Goal: Information Seeking & Learning: Learn about a topic

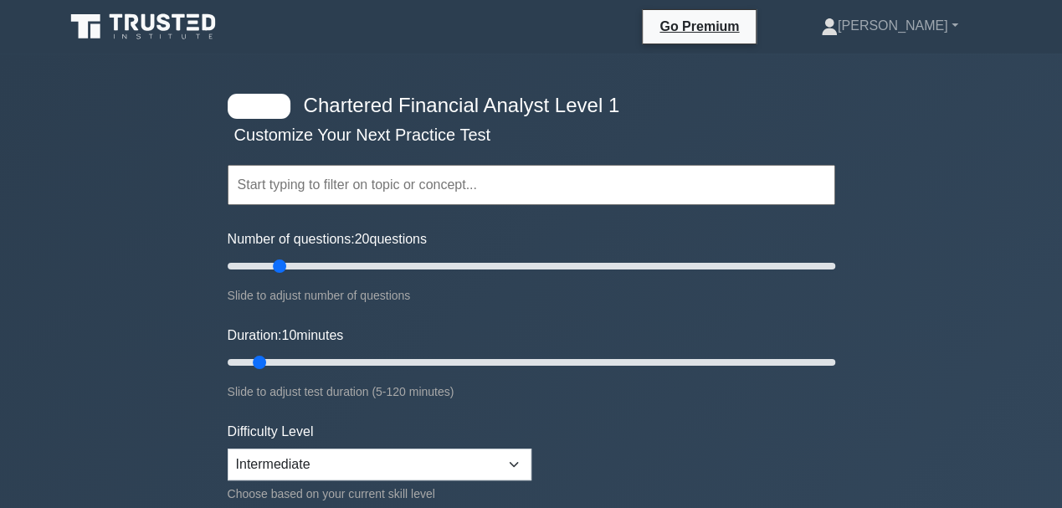
drag, startPoint x: 251, startPoint y: 265, endPoint x: 281, endPoint y: 294, distance: 41.4
type input "20"
click at [281, 276] on input "Number of questions: 20 questions" at bounding box center [531, 266] width 607 height 20
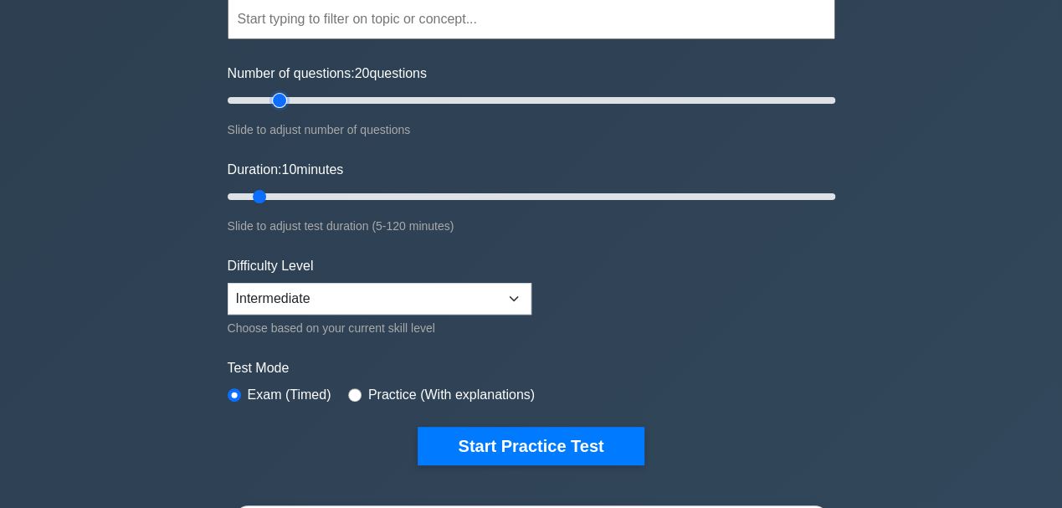
scroll to position [167, 0]
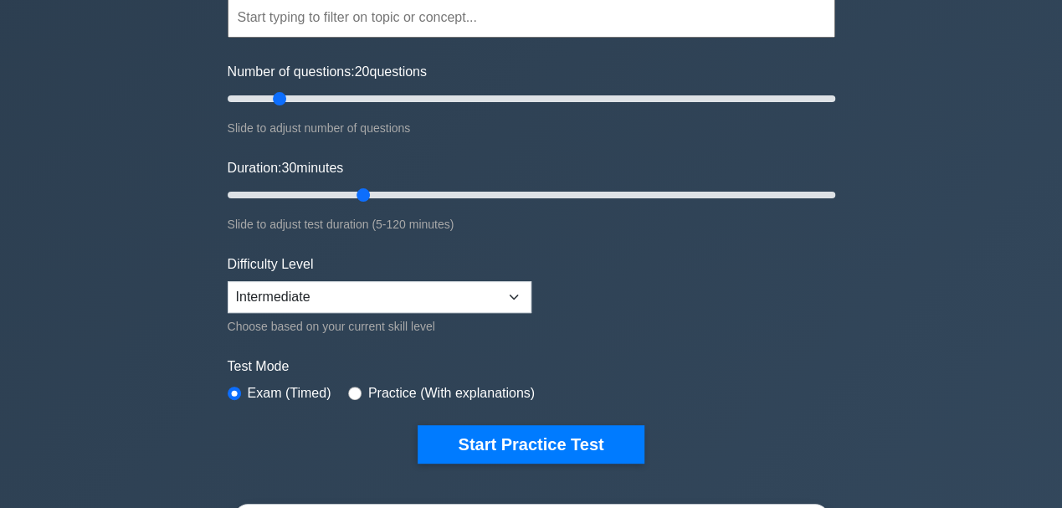
drag, startPoint x: 258, startPoint y: 192, endPoint x: 374, endPoint y: 195, distance: 116.3
type input "30"
click at [374, 195] on input "Duration: 30 minutes" at bounding box center [531, 195] width 607 height 20
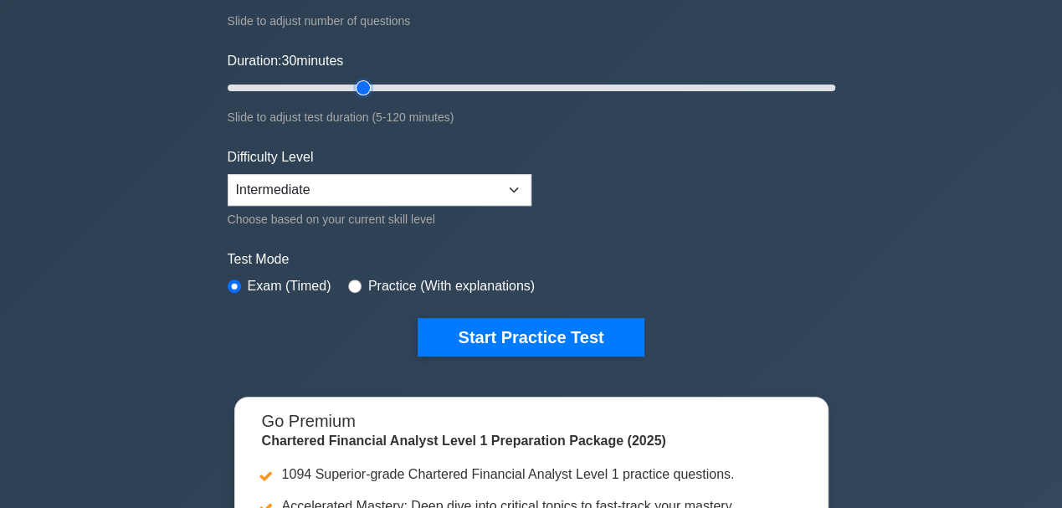
scroll to position [279, 0]
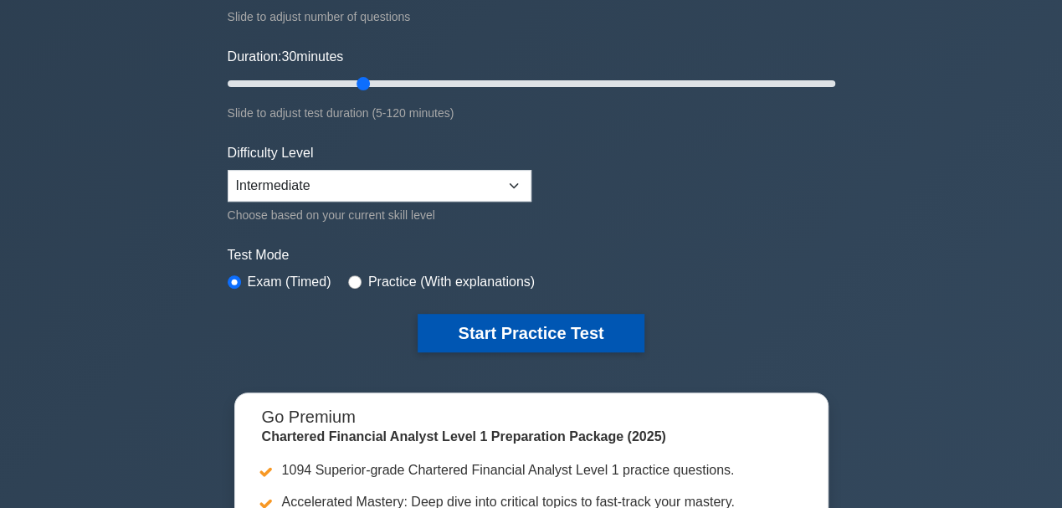
click at [532, 325] on button "Start Practice Test" at bounding box center [530, 333] width 226 height 38
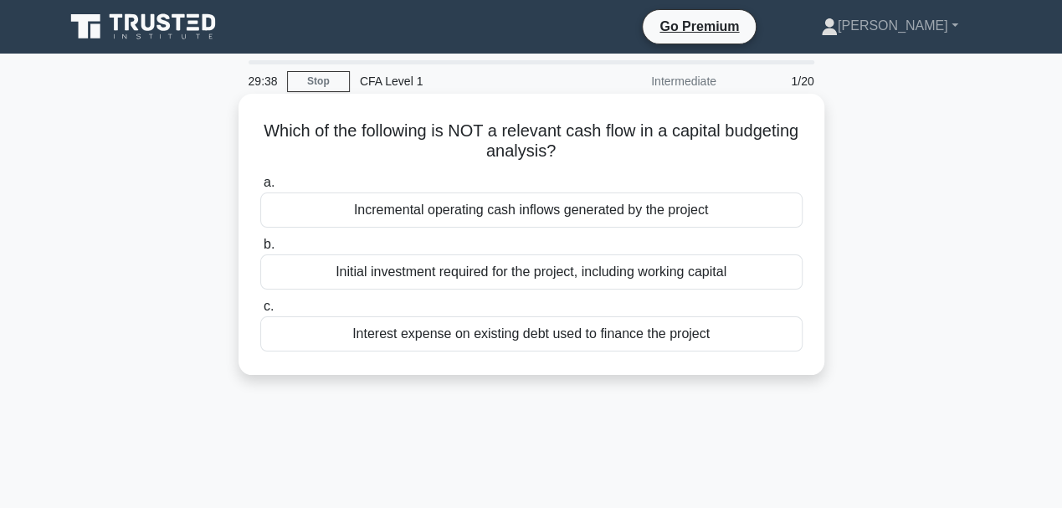
click at [673, 336] on div "Interest expense on existing debt used to finance the project" at bounding box center [531, 333] width 542 height 35
click at [260, 312] on input "c. Interest expense on existing debt used to finance the project" at bounding box center [260, 306] width 0 height 11
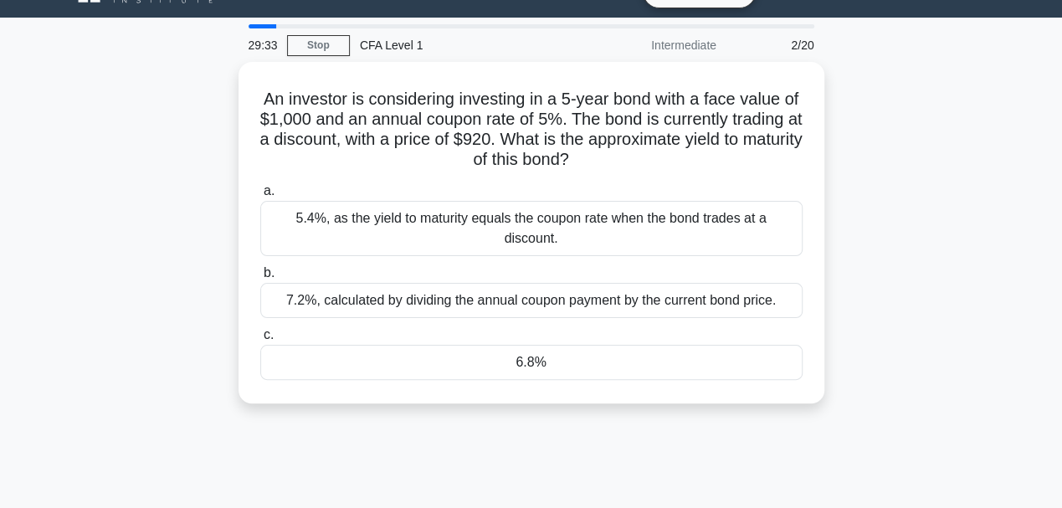
scroll to position [55, 0]
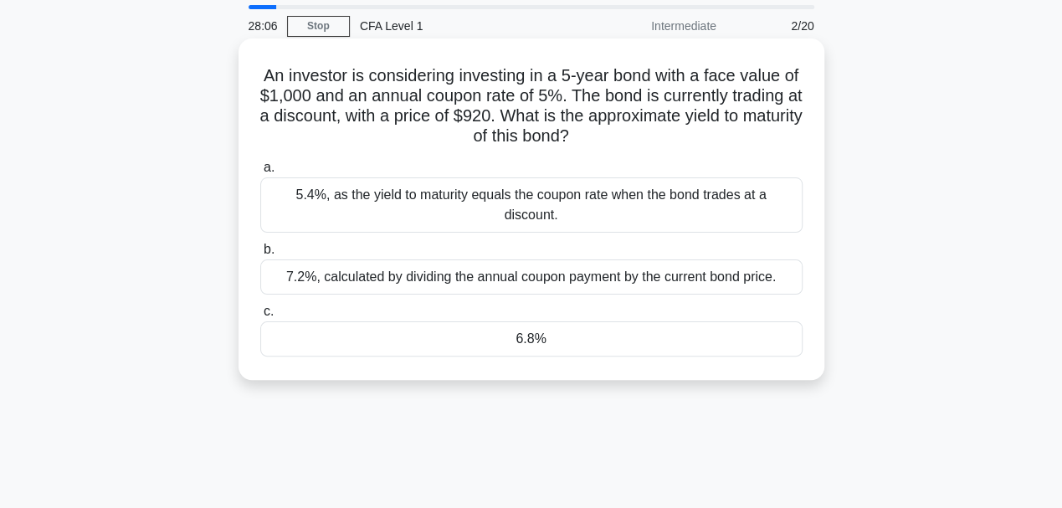
click at [472, 264] on div "7.2%, calculated by dividing the annual coupon payment by the current bond pric…" at bounding box center [531, 276] width 542 height 35
click at [260, 255] on input "b. 7.2%, calculated by dividing the annual coupon payment by the current bond p…" at bounding box center [260, 249] width 0 height 11
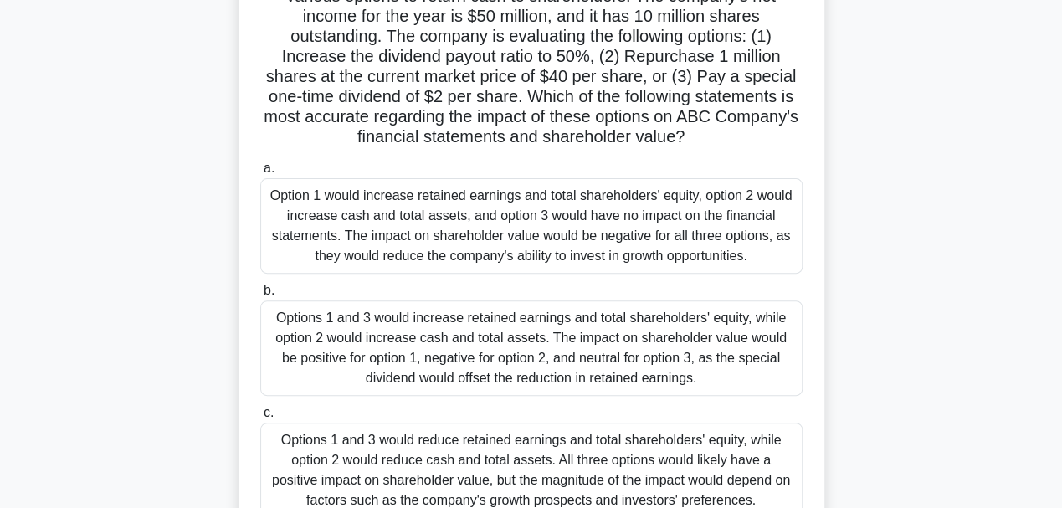
scroll to position [223, 0]
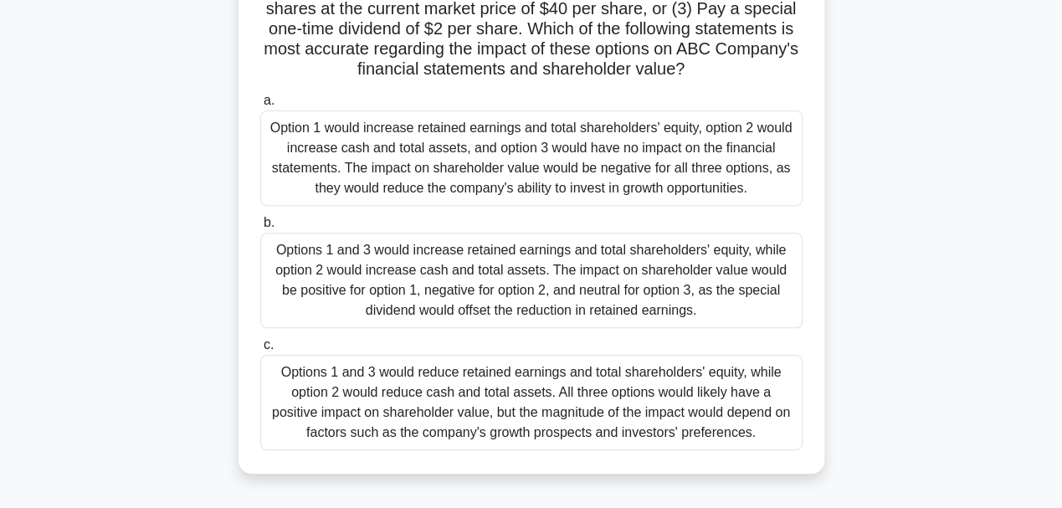
click at [575, 415] on div "Options 1 and 3 would reduce retained earnings and total shareholders' equity, …" at bounding box center [531, 402] width 542 height 95
click at [260, 351] on input "c. Options 1 and 3 would reduce retained earnings and total shareholders' equit…" at bounding box center [260, 345] width 0 height 11
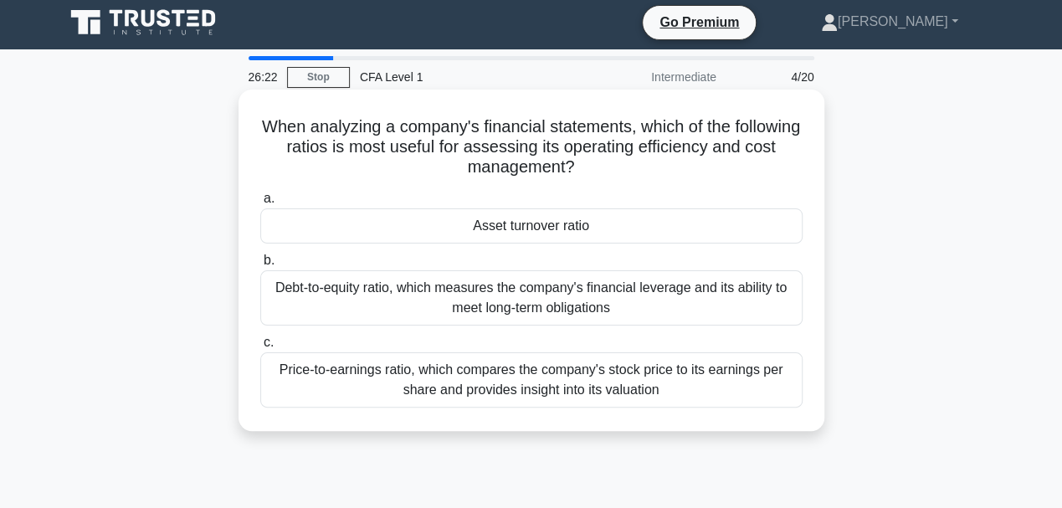
scroll to position [0, 0]
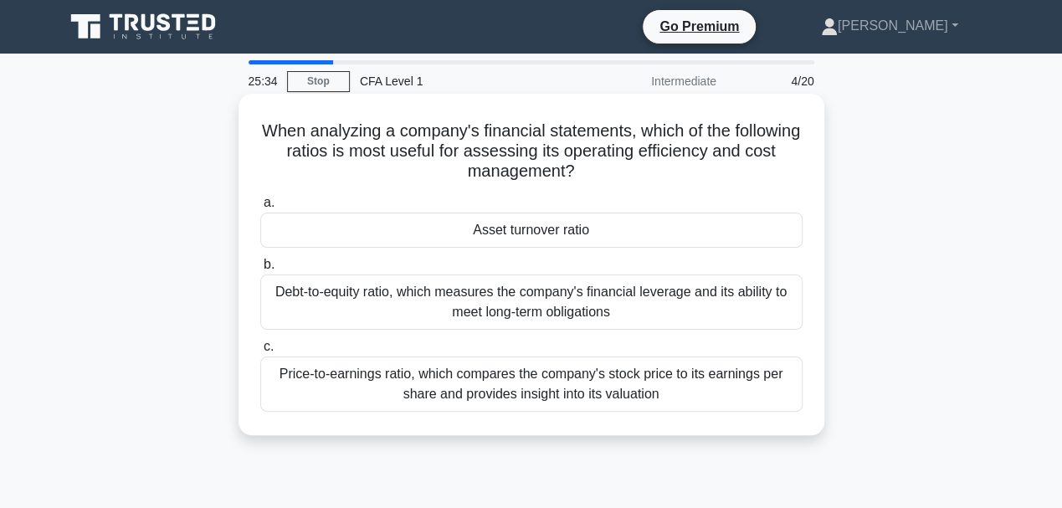
click at [686, 379] on div "Price-to-earnings ratio, which compares the company's stock price to its earnin…" at bounding box center [531, 383] width 542 height 55
click at [260, 352] on input "c. Price-to-earnings ratio, which compares the company's stock price to its ear…" at bounding box center [260, 346] width 0 height 11
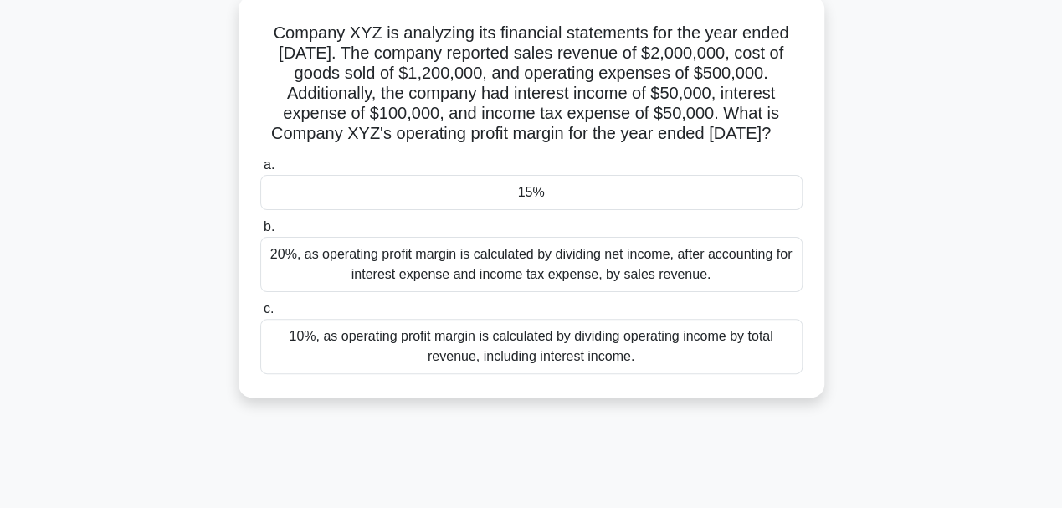
scroll to position [111, 0]
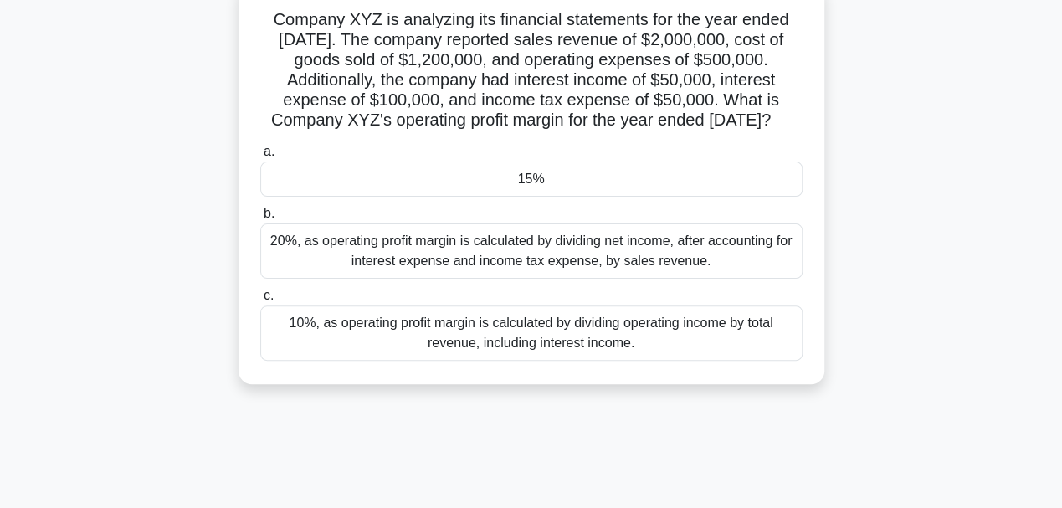
click at [537, 197] on div "15%" at bounding box center [531, 178] width 542 height 35
click at [260, 157] on input "a. 15%" at bounding box center [260, 151] width 0 height 11
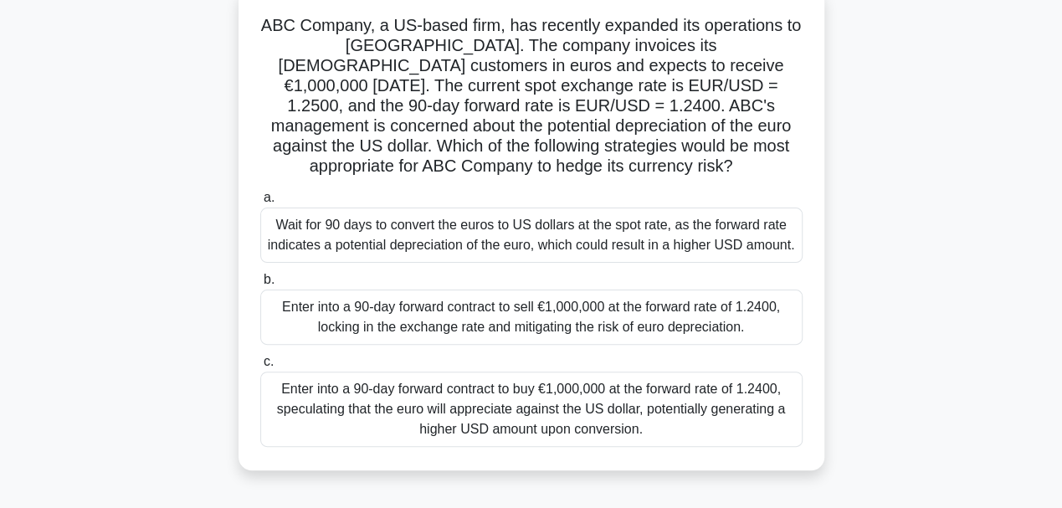
scroll to position [167, 0]
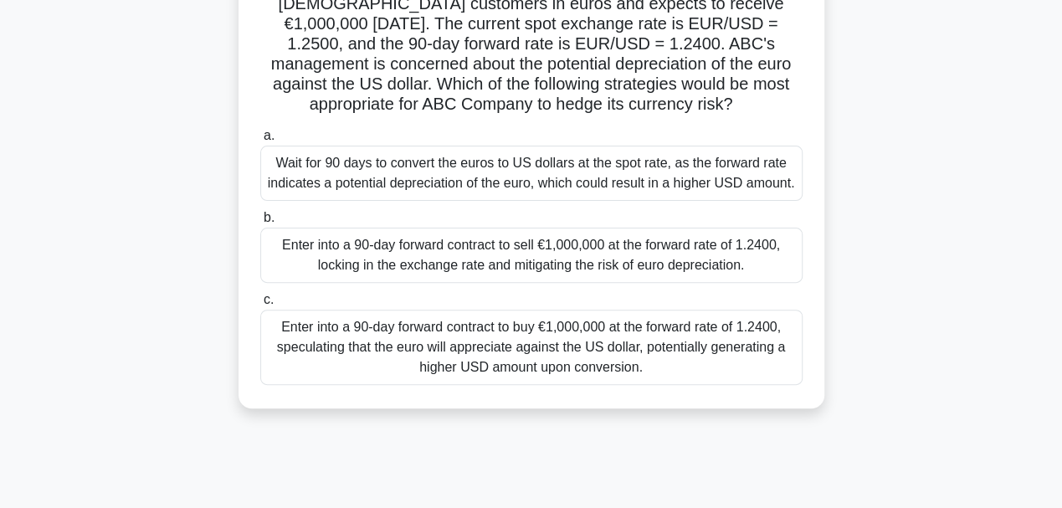
click at [550, 253] on div "Enter into a 90-day forward contract to sell €1,000,000 at the forward rate of …" at bounding box center [531, 255] width 542 height 55
click at [260, 223] on input "b. Enter into a 90-day forward contract to sell €1,000,000 at the forward rate …" at bounding box center [260, 217] width 0 height 11
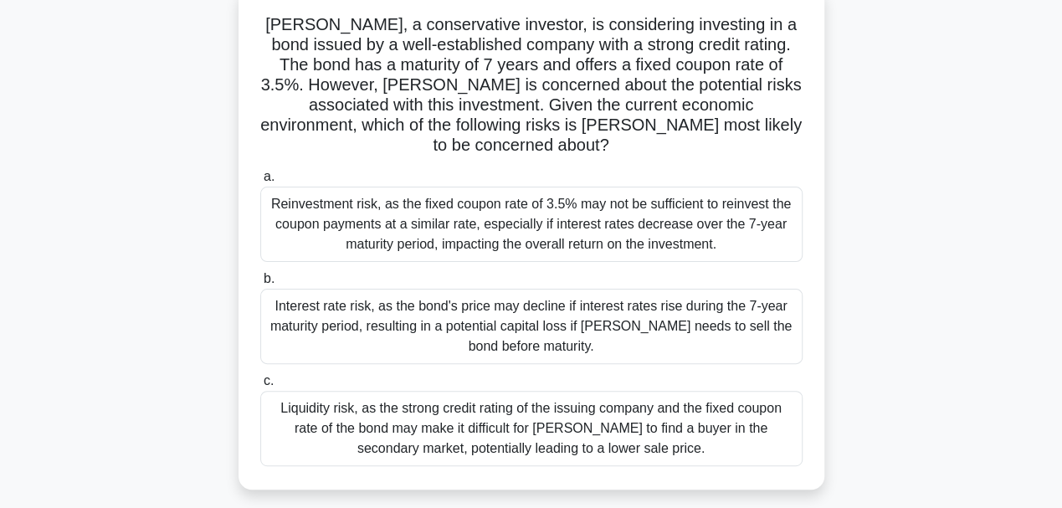
scroll to position [111, 0]
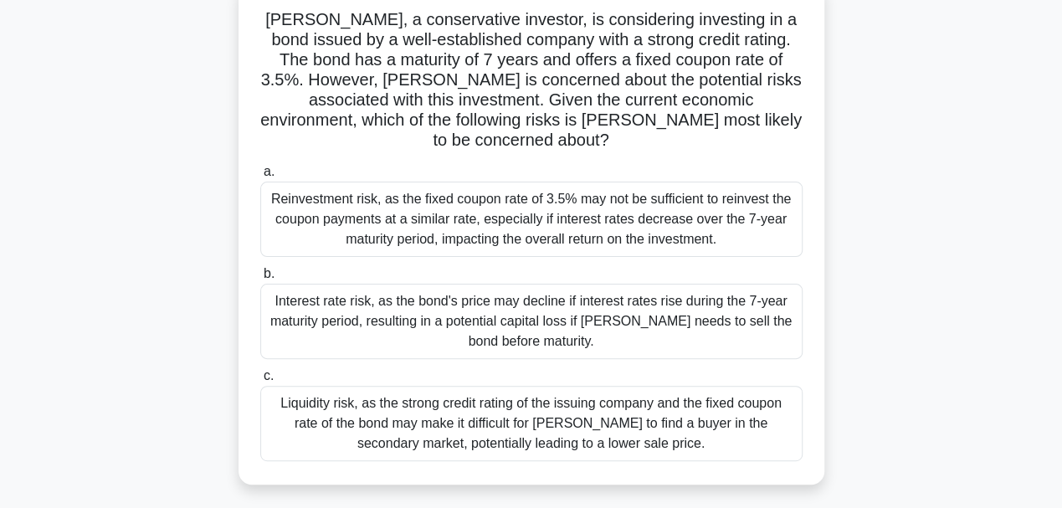
click at [646, 292] on div "Interest rate risk, as the bond's price may decline if interest rates rise duri…" at bounding box center [531, 321] width 542 height 75
click at [260, 279] on input "b. Interest rate risk, as the bond's price may decline if interest rates rise d…" at bounding box center [260, 274] width 0 height 11
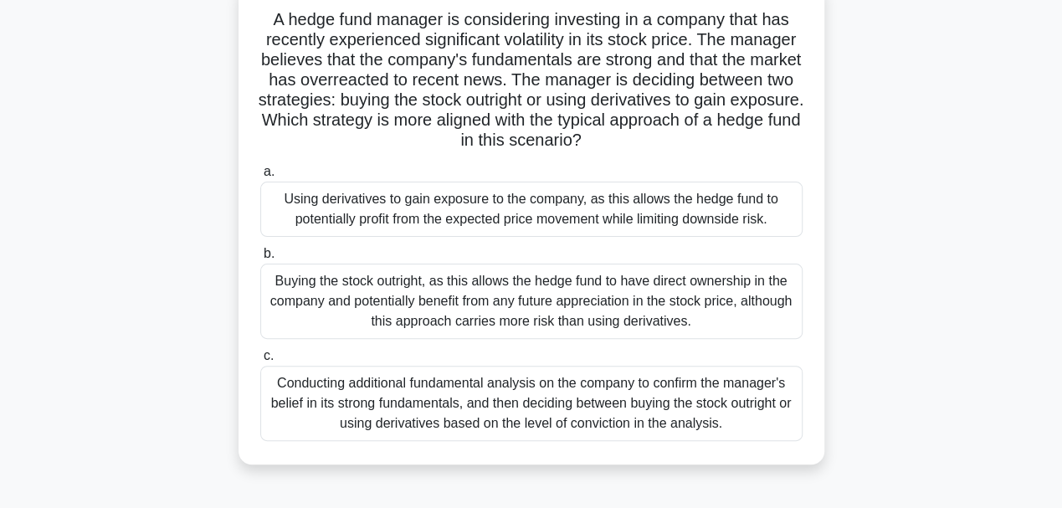
click at [626, 206] on div "Using derivatives to gain exposure to the company, as this allows the hedge fun…" at bounding box center [531, 209] width 542 height 55
click at [260, 177] on input "a. Using derivatives to gain exposure to the company, as this allows the hedge …" at bounding box center [260, 171] width 0 height 11
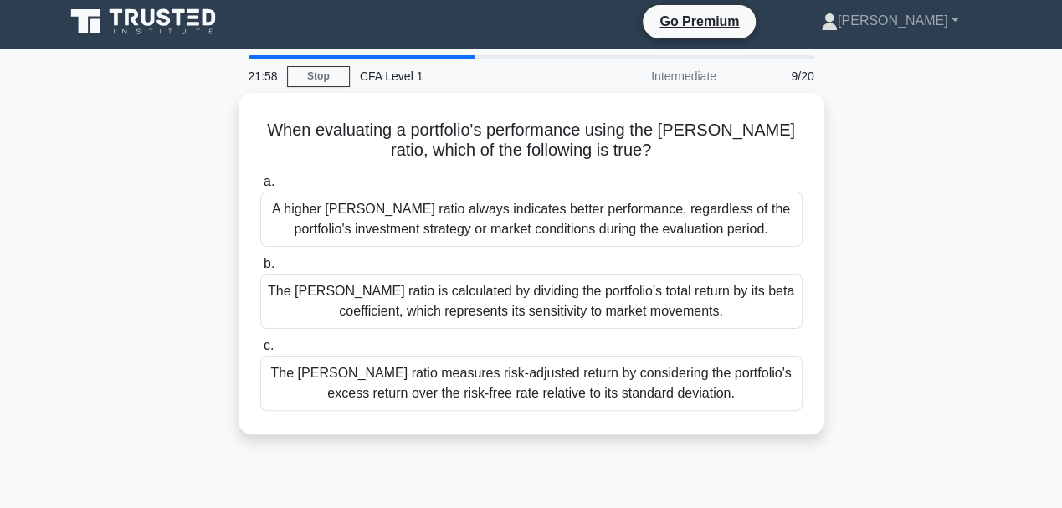
scroll to position [0, 0]
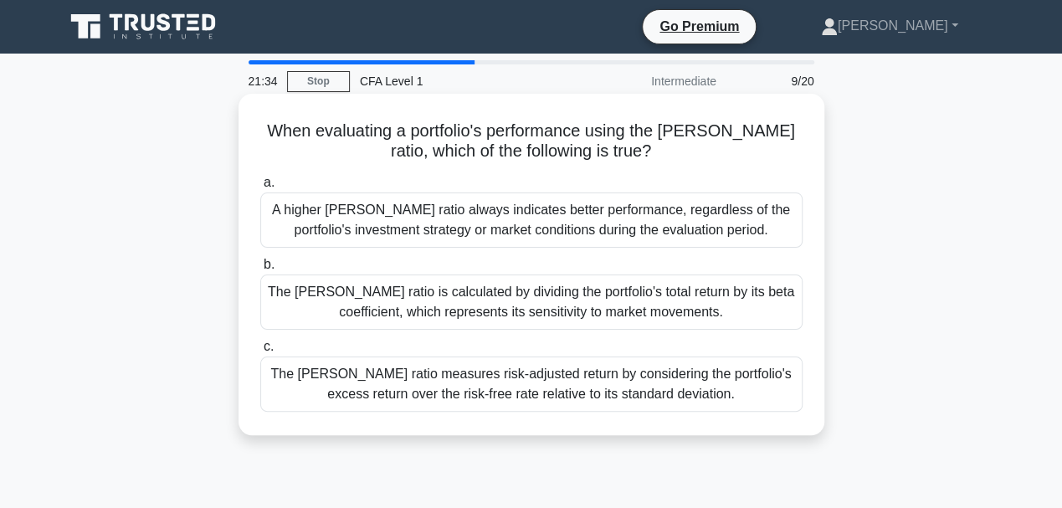
click at [666, 391] on div "The Sharpe ratio measures risk-adjusted return by considering the portfolio's e…" at bounding box center [531, 383] width 542 height 55
click at [260, 352] on input "c. The Sharpe ratio measures risk-adjusted return by considering the portfolio'…" at bounding box center [260, 346] width 0 height 11
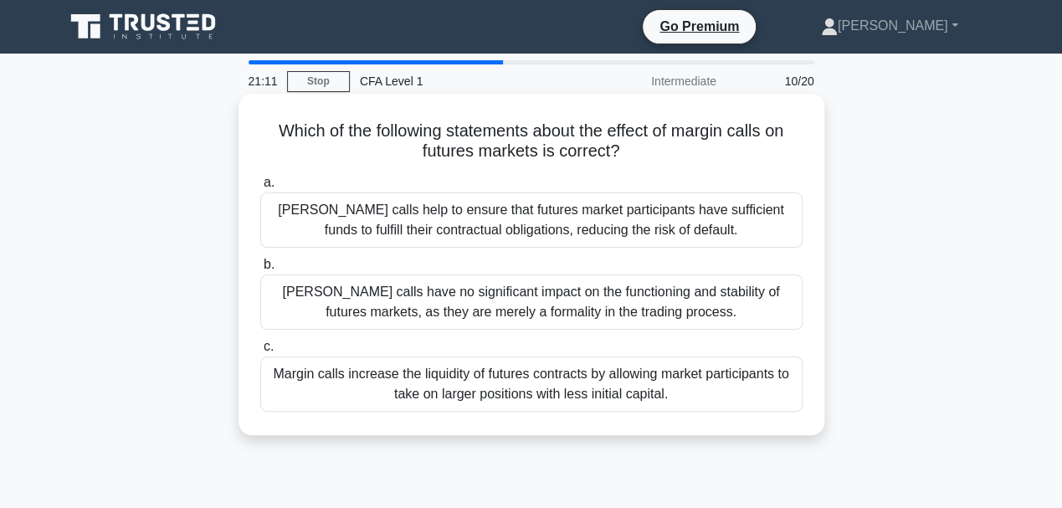
click at [659, 211] on div "Margin calls help to ensure that futures market participants have sufficient fu…" at bounding box center [531, 219] width 542 height 55
click at [260, 188] on input "a. Margin calls help to ensure that futures market participants have sufficient…" at bounding box center [260, 182] width 0 height 11
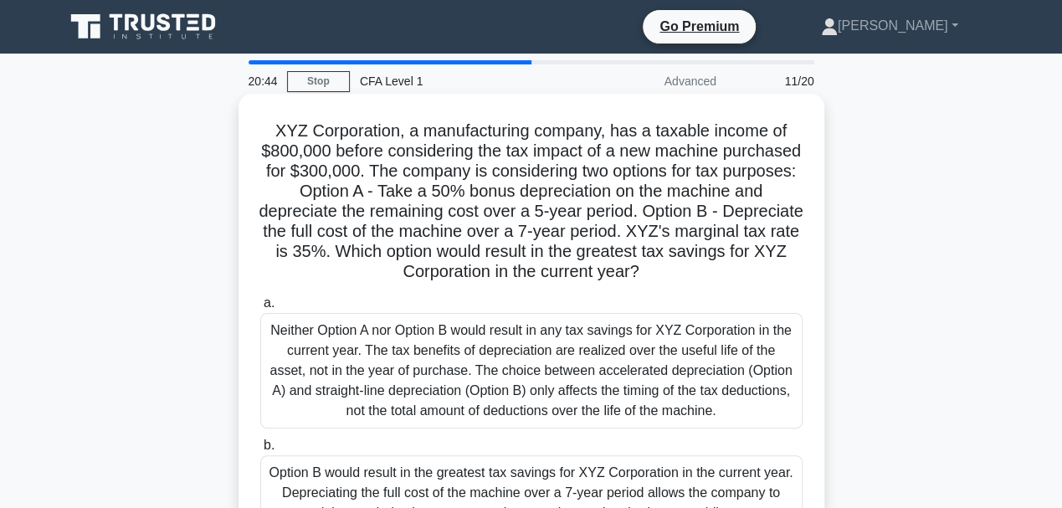
drag, startPoint x: 648, startPoint y: 181, endPoint x: 592, endPoint y: 182, distance: 55.2
click at [592, 182] on h5 "XYZ Corporation, a manufacturing company, has a taxable income of $800,000 befo…" at bounding box center [531, 201] width 545 height 162
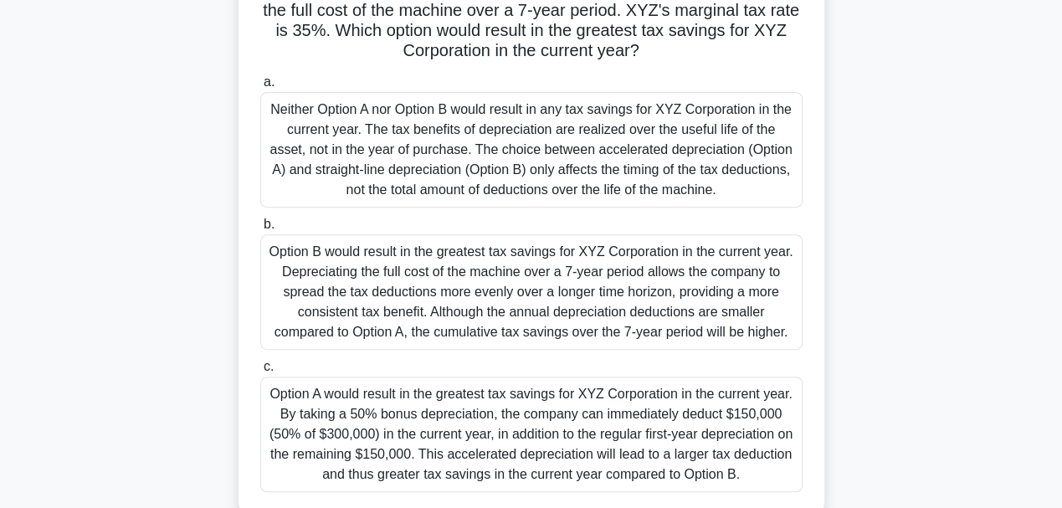
scroll to position [223, 0]
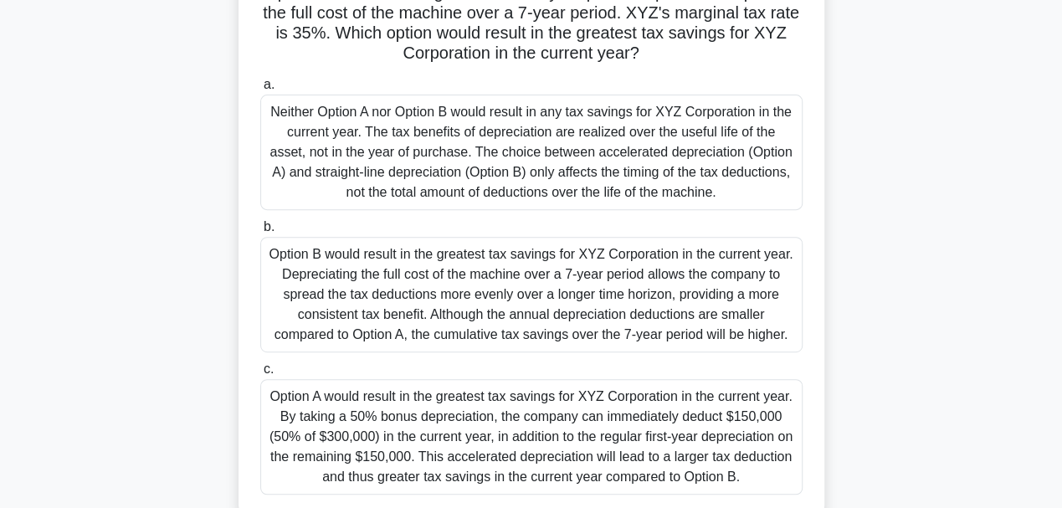
click at [538, 433] on div "Option A would result in the greatest tax savings for XYZ Corporation in the cu…" at bounding box center [531, 436] width 542 height 115
click at [260, 375] on input "c. Option A would result in the greatest tax savings for XYZ Corporation in the…" at bounding box center [260, 369] width 0 height 11
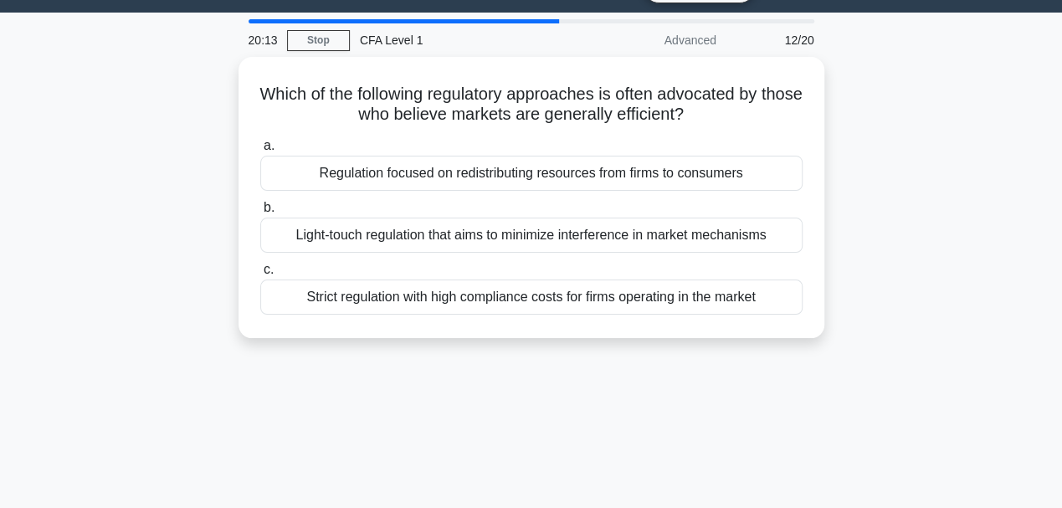
scroll to position [0, 0]
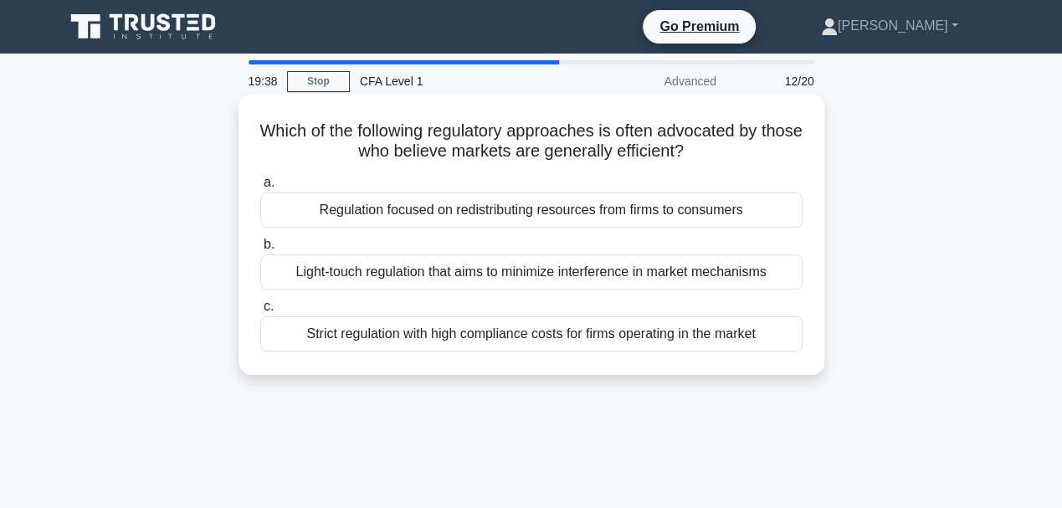
click at [617, 278] on div "Light-touch regulation that aims to minimize interference in market mechanisms" at bounding box center [531, 271] width 542 height 35
click at [260, 250] on input "b. Light-touch regulation that aims to minimize interference in market mechanis…" at bounding box center [260, 244] width 0 height 11
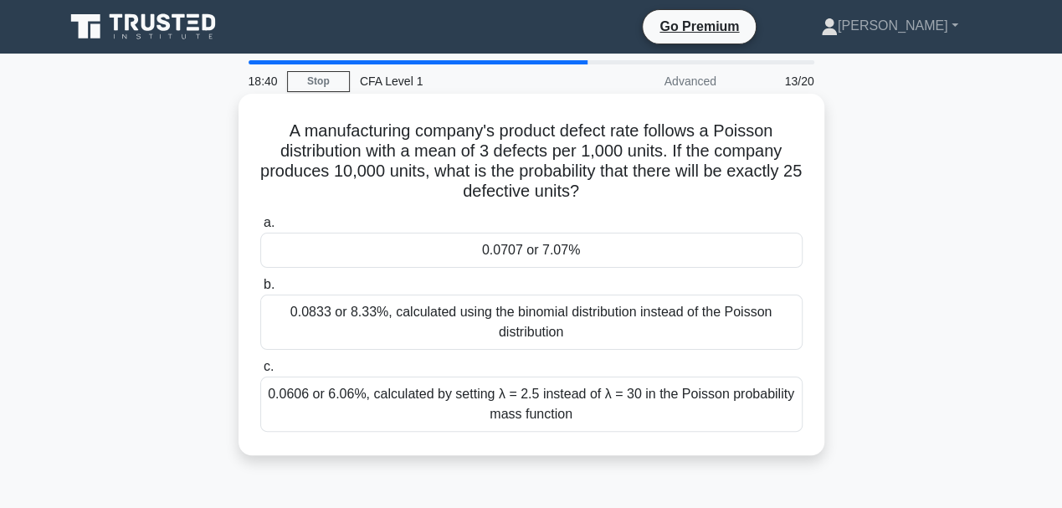
click at [562, 398] on div "0.0606 or 6.06%, calculated by setting λ = 2.5 instead of λ = 30 in the Poisson…" at bounding box center [531, 403] width 542 height 55
click at [260, 372] on input "c. 0.0606 or 6.06%, calculated by setting λ = 2.5 instead of λ = 30 in the Pois…" at bounding box center [260, 366] width 0 height 11
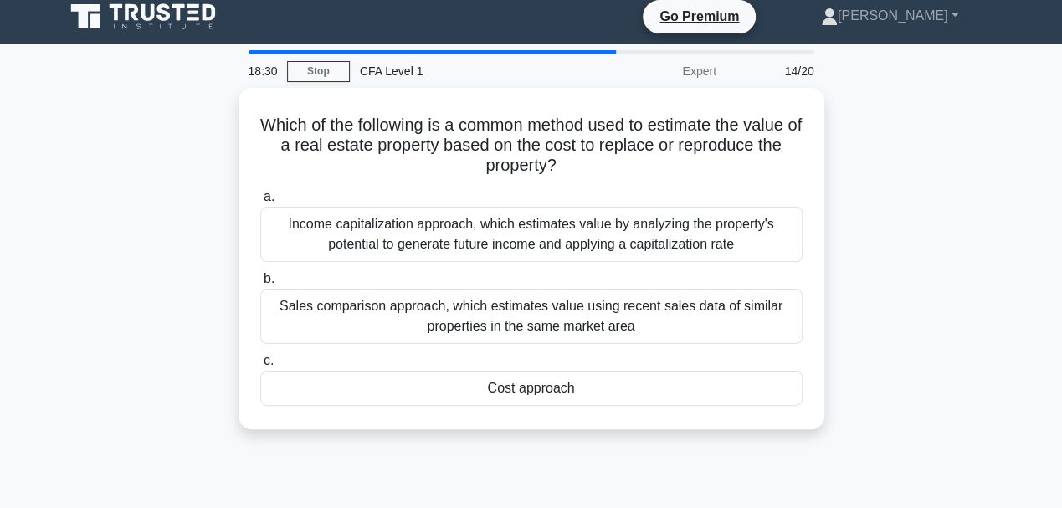
scroll to position [5, 0]
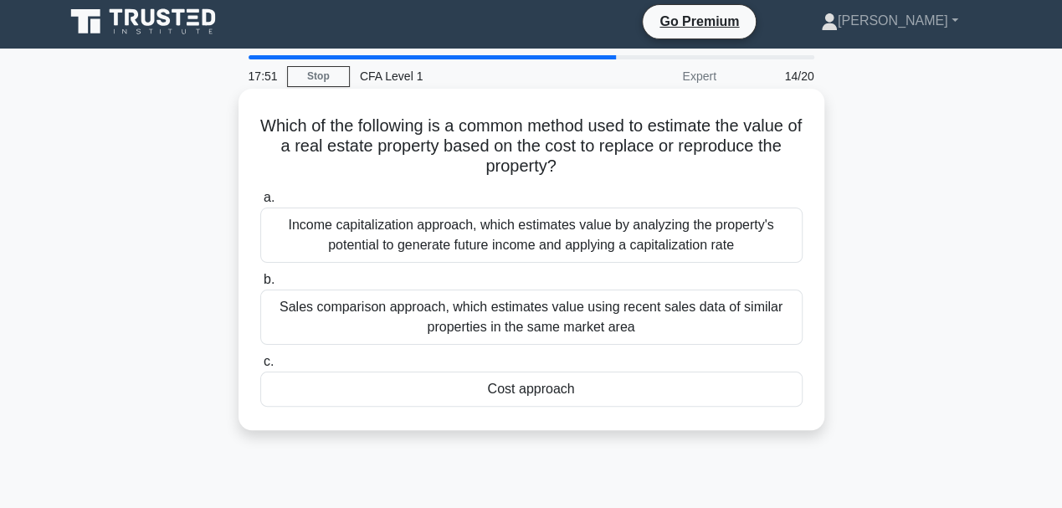
click at [550, 325] on div "Sales comparison approach, which estimates value using recent sales data of sim…" at bounding box center [531, 316] width 542 height 55
click at [260, 285] on input "b. Sales comparison approach, which estimates value using recent sales data of …" at bounding box center [260, 279] width 0 height 11
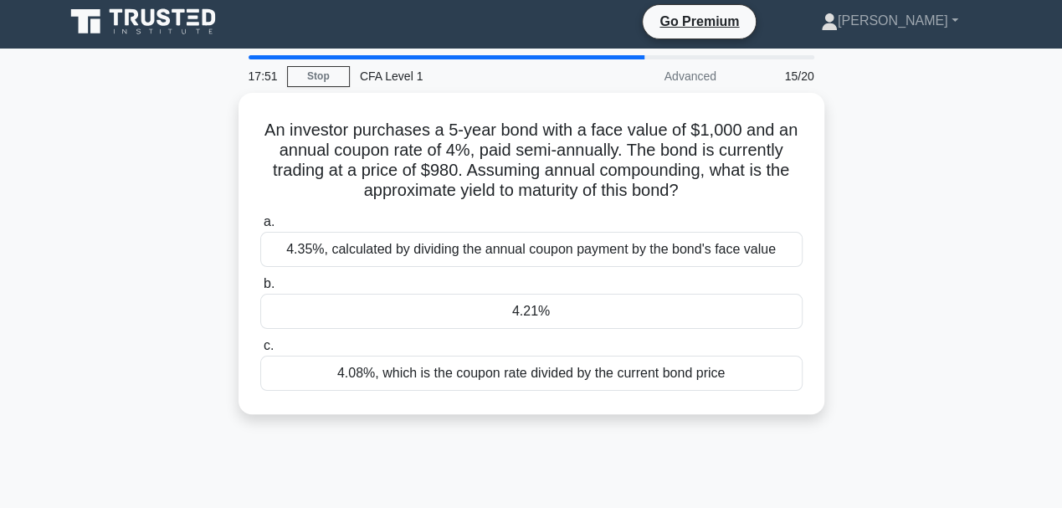
scroll to position [0, 0]
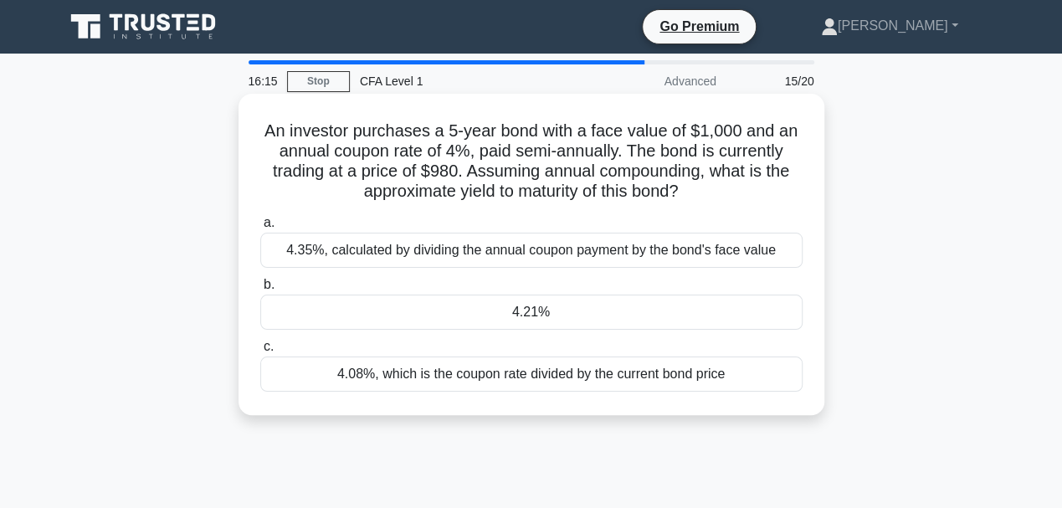
click at [554, 248] on div "4.35%, calculated by dividing the annual coupon payment by the bond's face value" at bounding box center [531, 250] width 542 height 35
click at [260, 228] on input "a. 4.35%, calculated by dividing the annual coupon payment by the bond's face v…" at bounding box center [260, 223] width 0 height 11
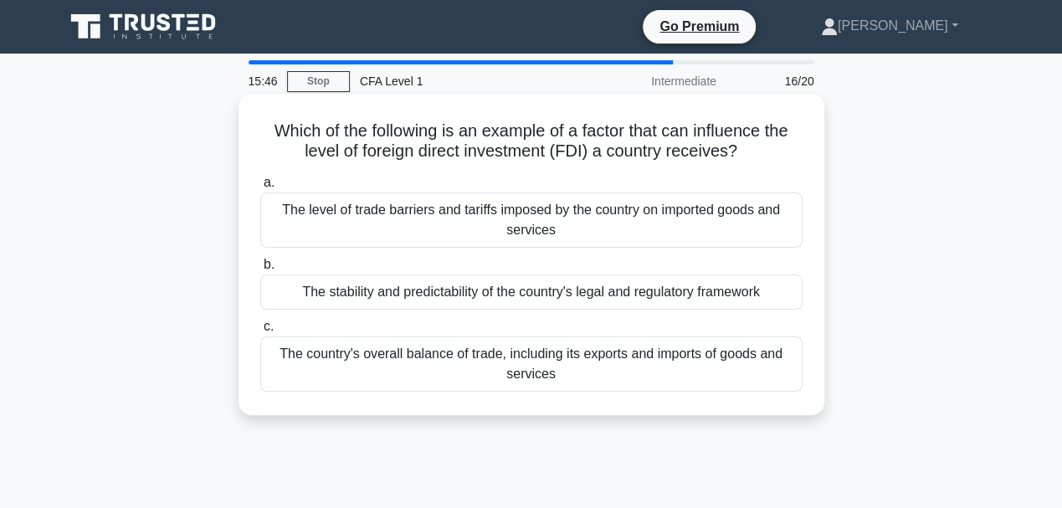
click at [524, 296] on div "The stability and predictability of the country's legal and regulatory framework" at bounding box center [531, 291] width 542 height 35
click at [260, 270] on input "b. The stability and predictability of the country's legal and regulatory frame…" at bounding box center [260, 264] width 0 height 11
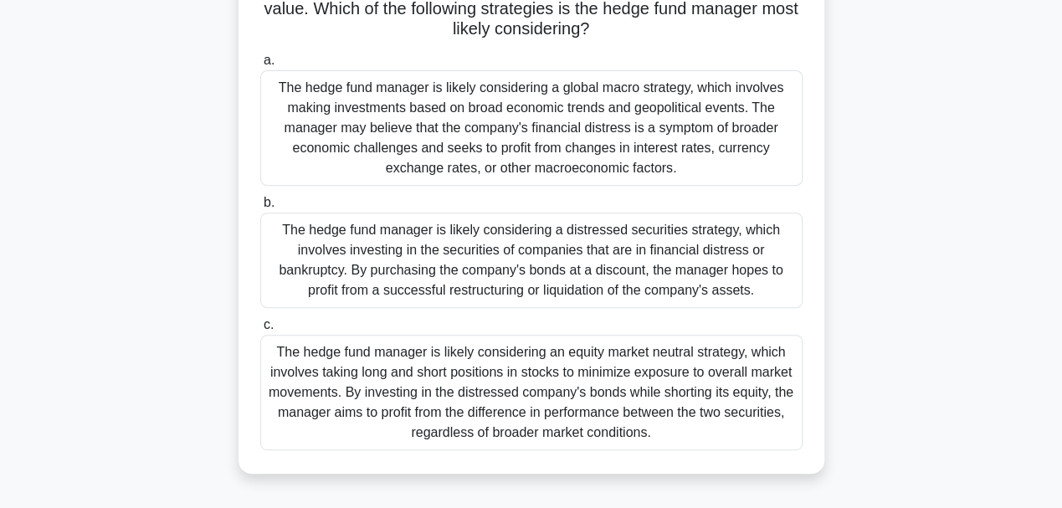
scroll to position [279, 0]
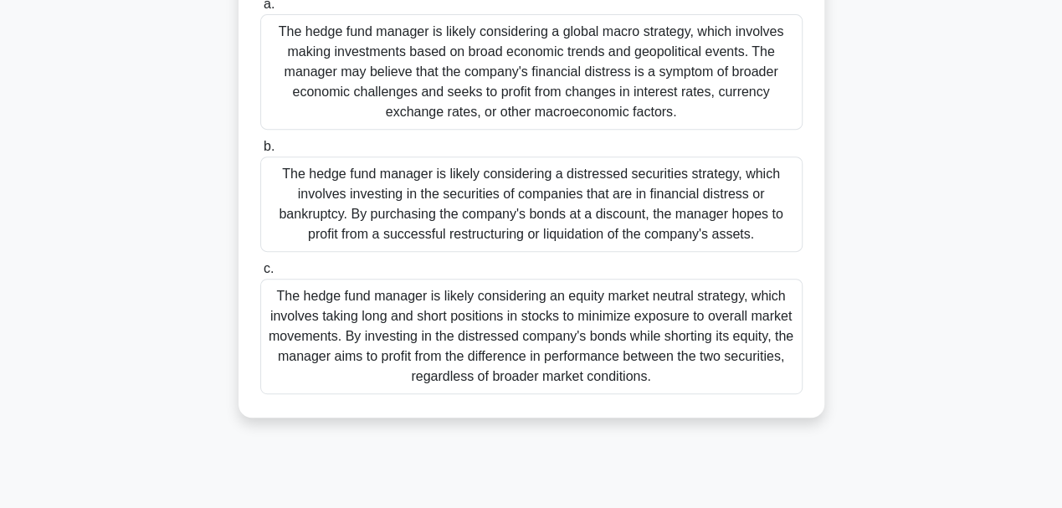
click at [582, 310] on div "The hedge fund manager is likely considering an equity market neutral strategy,…" at bounding box center [531, 336] width 542 height 115
click at [260, 274] on input "c. The hedge fund manager is likely considering an equity market neutral strate…" at bounding box center [260, 269] width 0 height 11
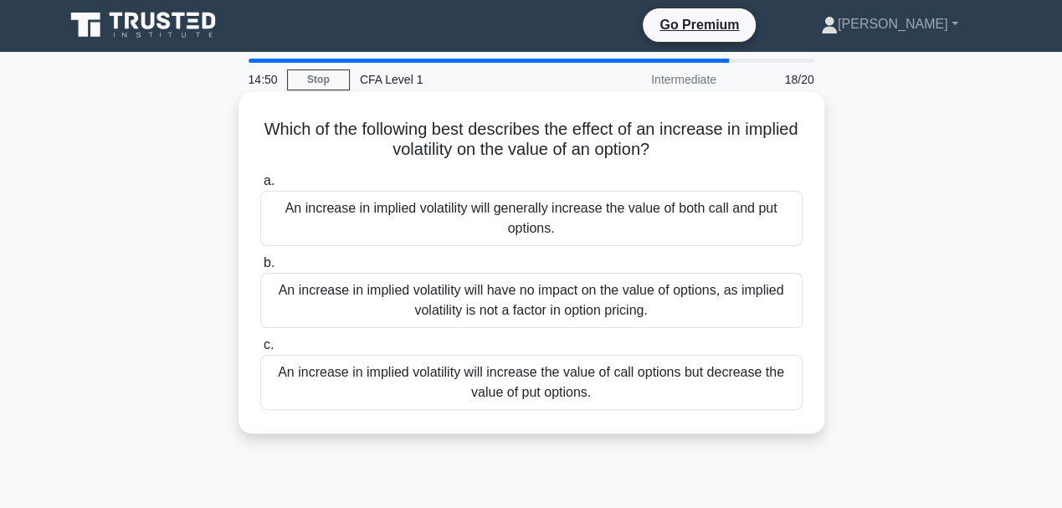
scroll to position [0, 0]
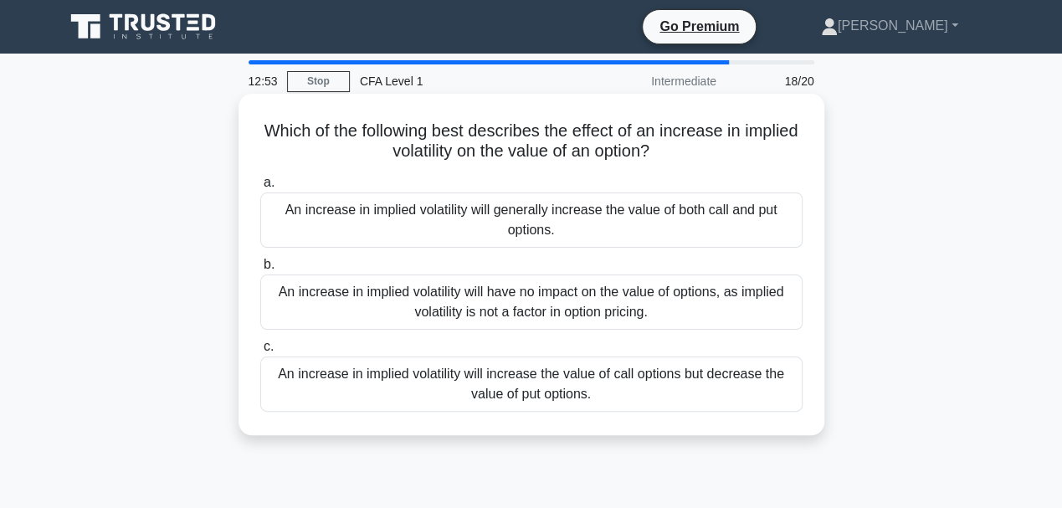
click at [412, 213] on div "An increase in implied volatility will generally increase the value of both cal…" at bounding box center [531, 219] width 542 height 55
click at [260, 188] on input "a. An increase in implied volatility will generally increase the value of both …" at bounding box center [260, 182] width 0 height 11
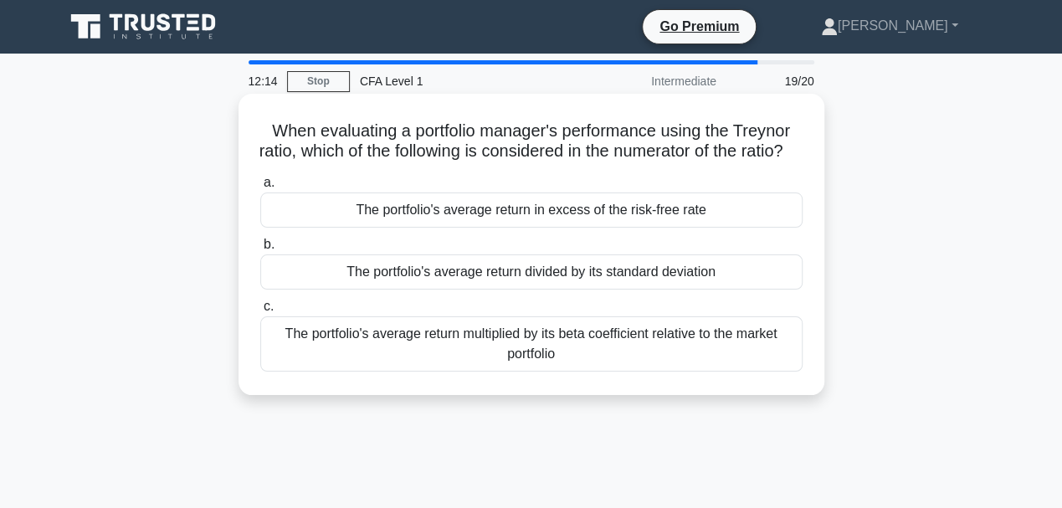
click at [594, 228] on div "The portfolio's average return in excess of the risk-free rate" at bounding box center [531, 209] width 542 height 35
click at [260, 188] on input "a. The portfolio's average return in excess of the risk-free rate" at bounding box center [260, 182] width 0 height 11
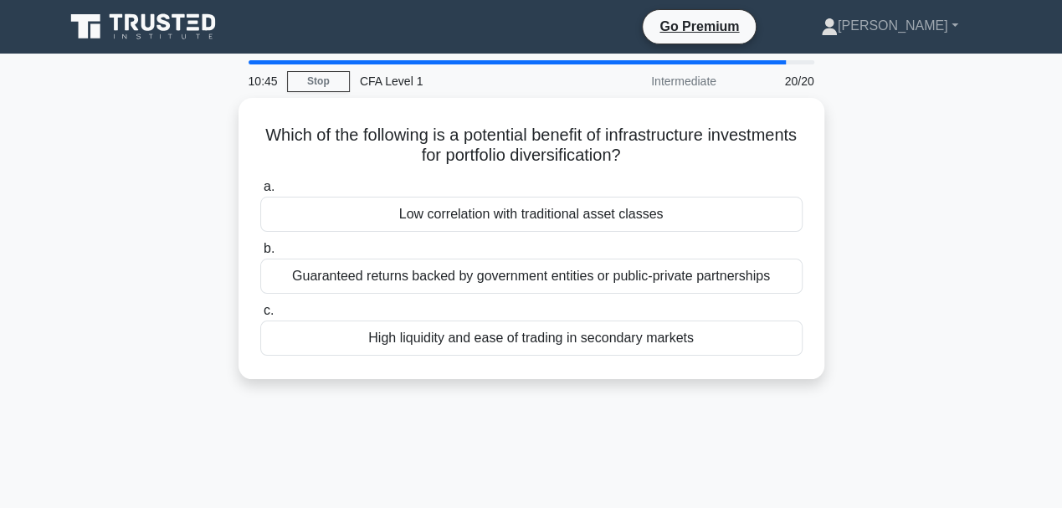
drag, startPoint x: 526, startPoint y: 196, endPoint x: 174, endPoint y: 240, distance: 355.0
click at [175, 241] on div "Which of the following is a potential benefit of infrastructure investments for…" at bounding box center [531, 248] width 954 height 301
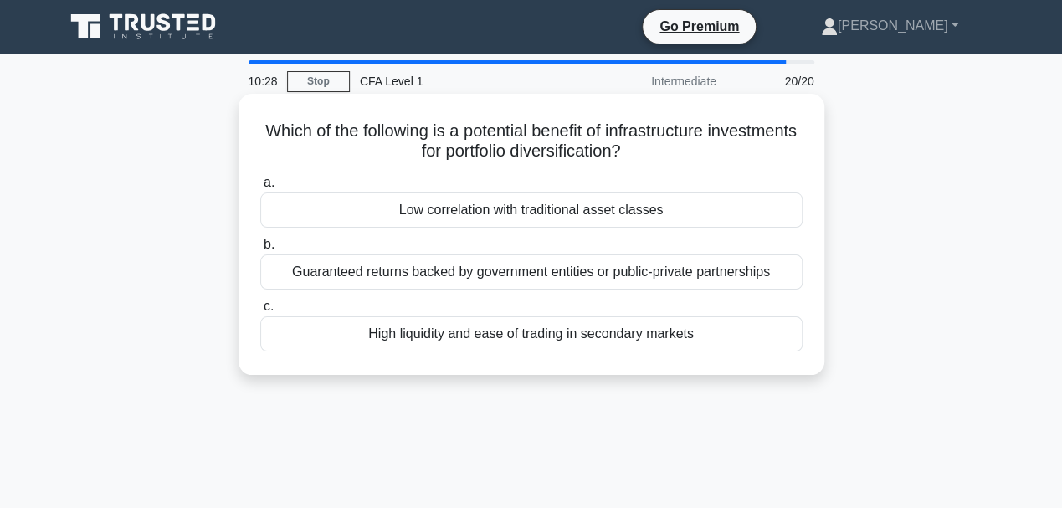
click at [426, 206] on div "Low correlation with traditional asset classes" at bounding box center [531, 209] width 542 height 35
click at [260, 188] on input "a. Low correlation with traditional asset classes" at bounding box center [260, 182] width 0 height 11
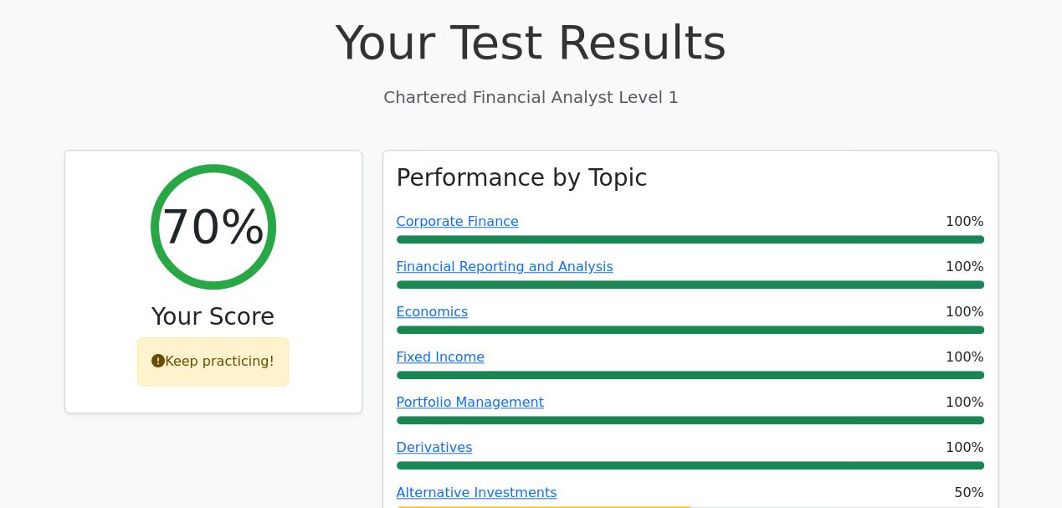
scroll to position [502, 0]
